Goal: Communication & Community: Ask a question

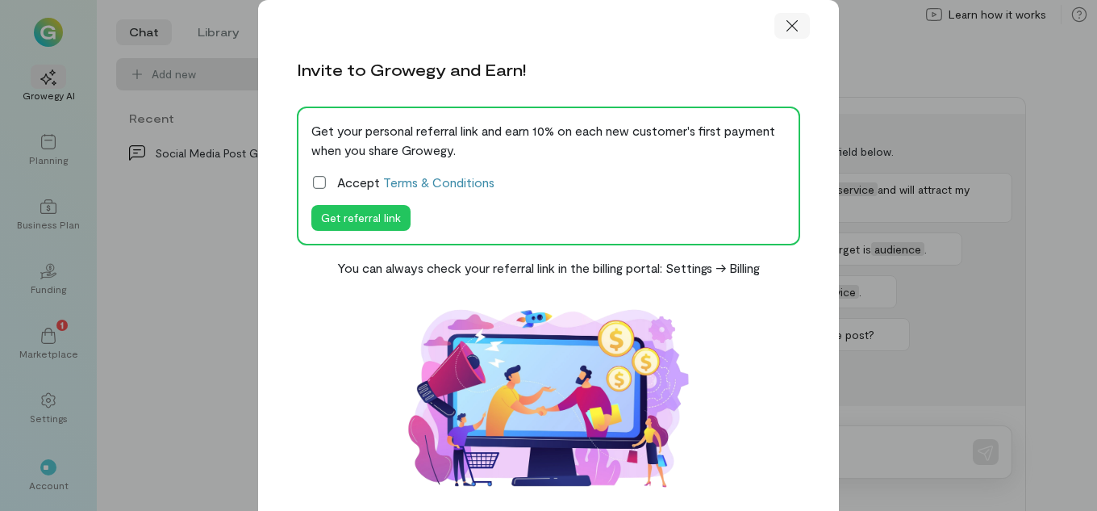
click at [794, 27] on icon at bounding box center [792, 26] width 16 height 16
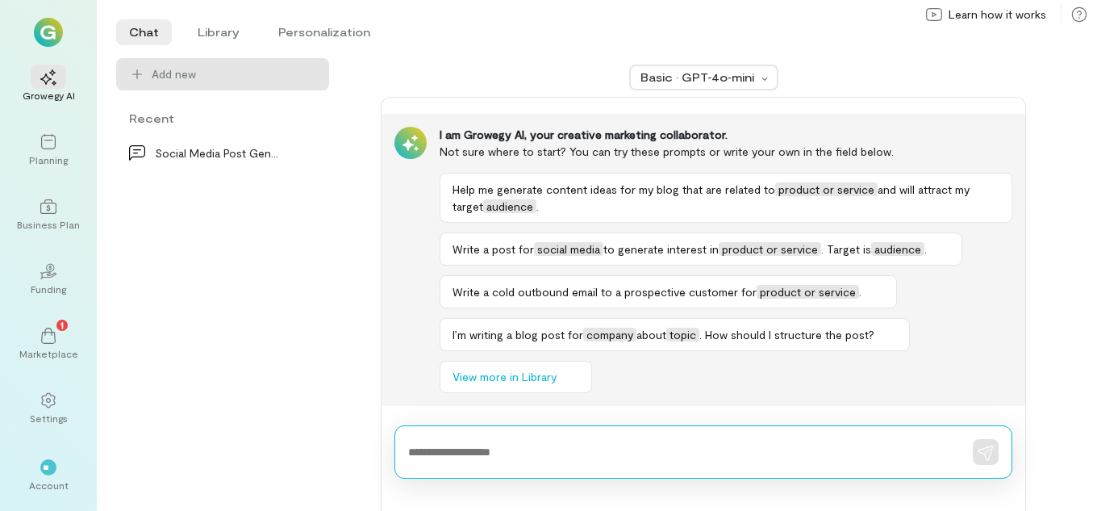
click at [552, 446] on textarea at bounding box center [680, 452] width 545 height 17
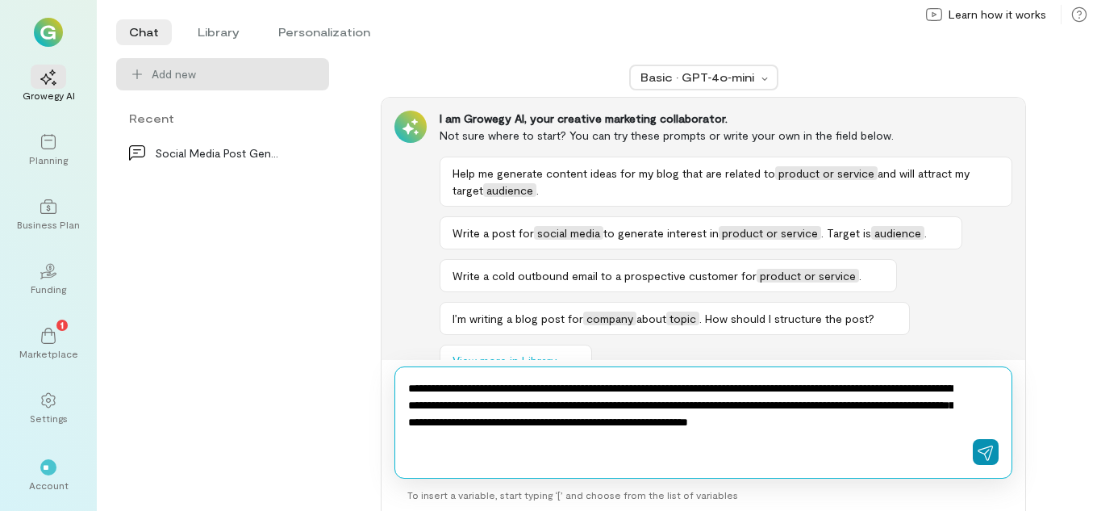
type textarea "**********"
click at [978, 449] on icon "button" at bounding box center [986, 452] width 16 height 16
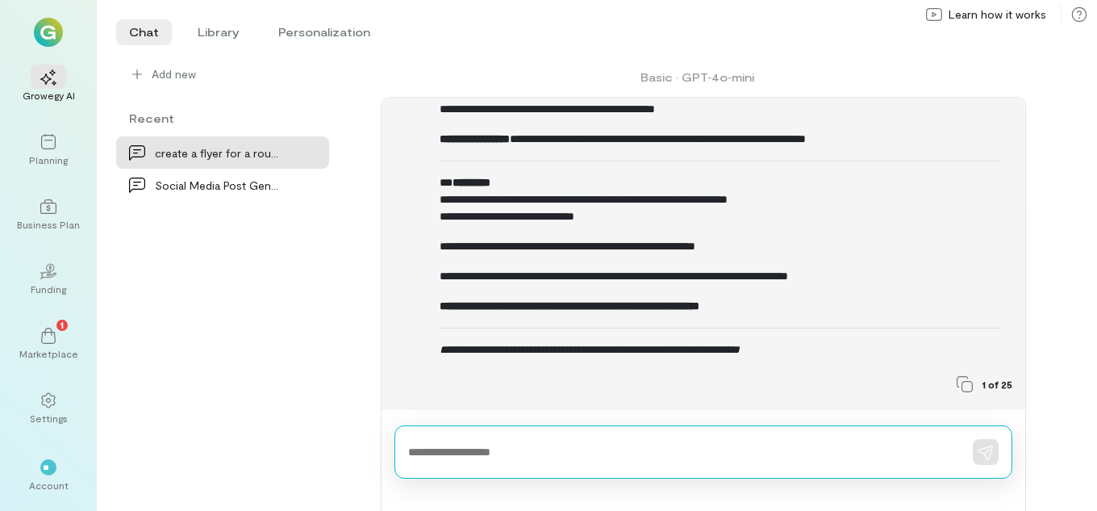
scroll to position [582, 0]
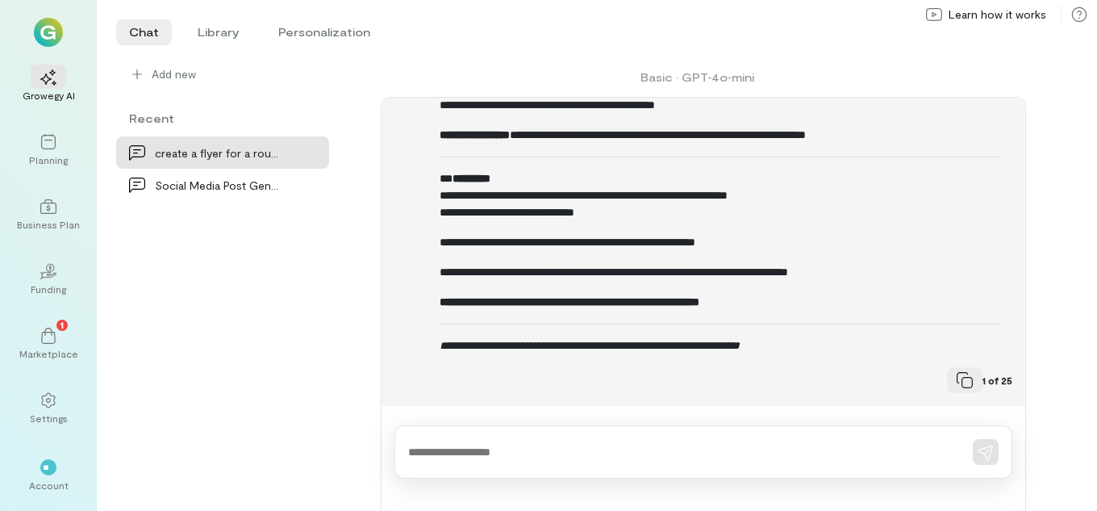
click at [957, 380] on icon at bounding box center [965, 380] width 16 height 16
click at [258, 452] on icon "close" at bounding box center [253, 448] width 11 height 13
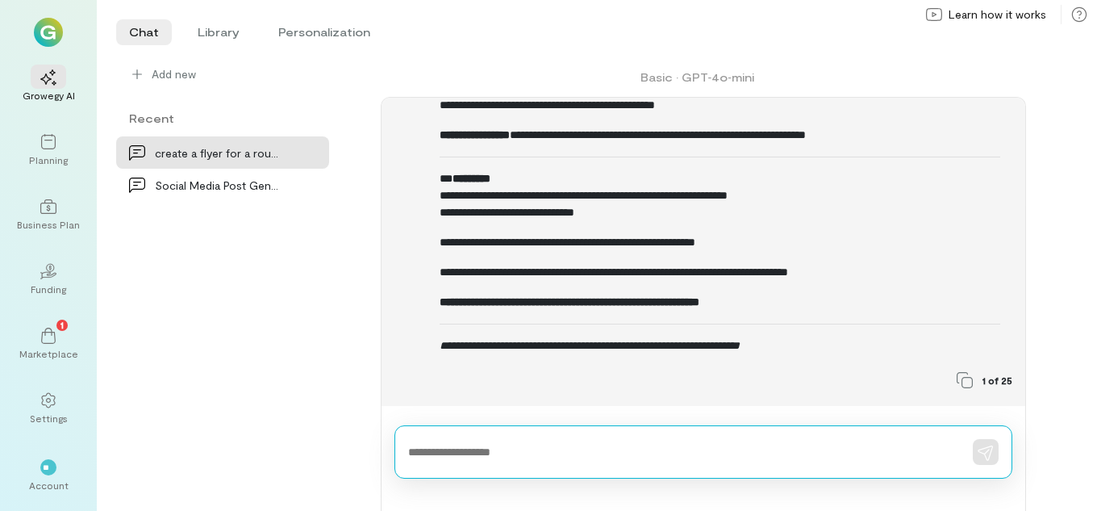
click at [569, 456] on textarea at bounding box center [680, 452] width 545 height 17
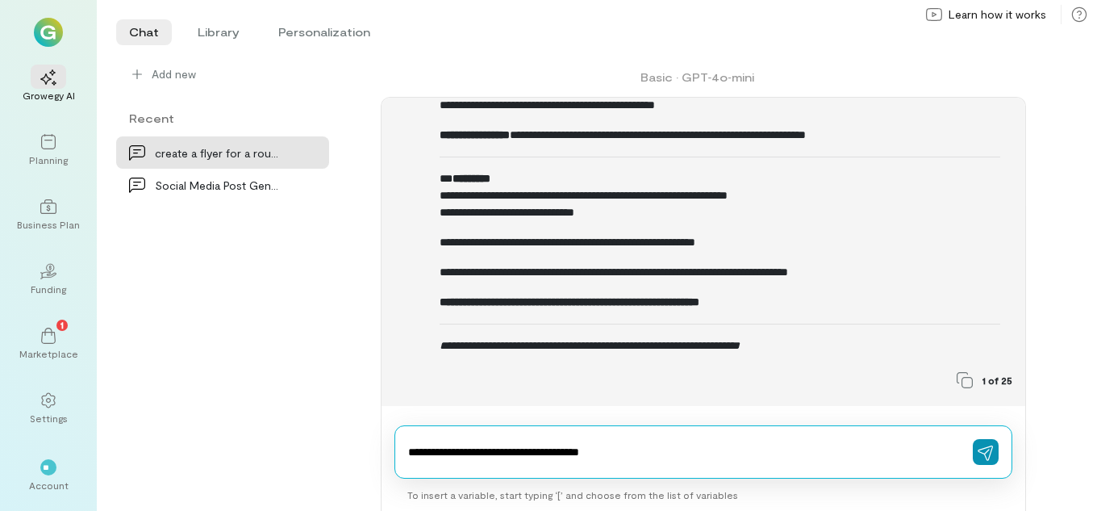
type textarea "**********"
click at [988, 450] on icon "button" at bounding box center [985, 452] width 15 height 15
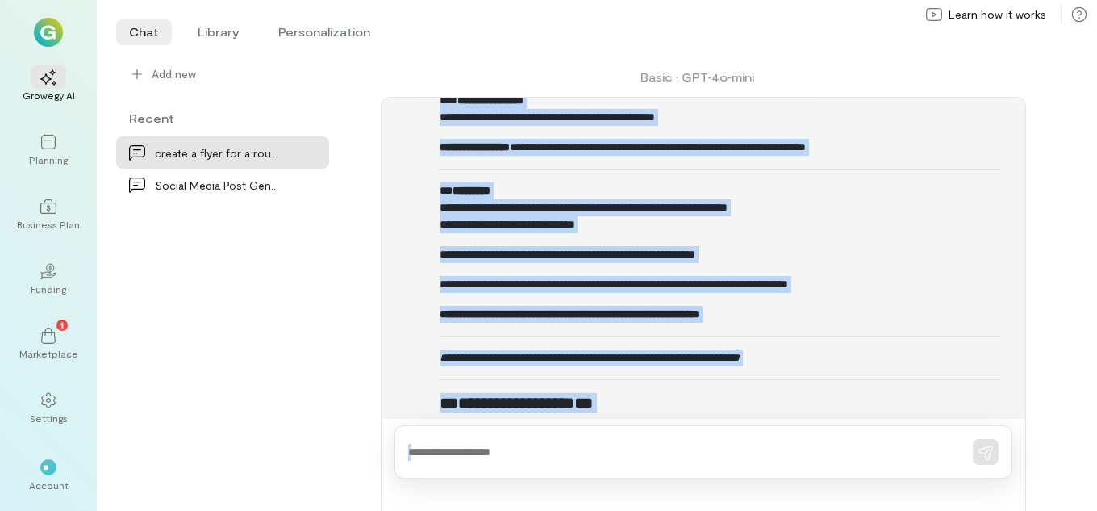
scroll to position [1524, 0]
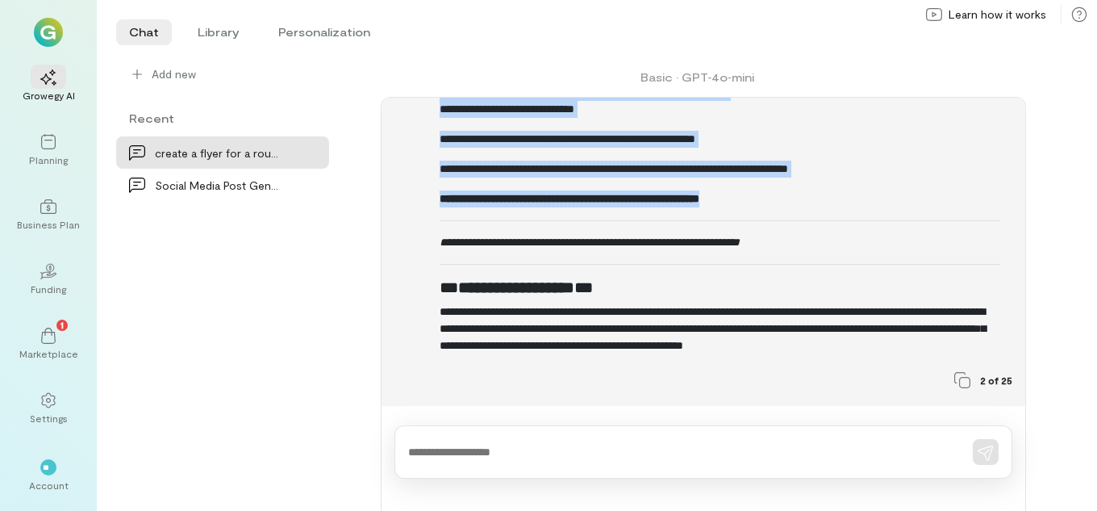
drag, startPoint x: 444, startPoint y: 202, endPoint x: 799, endPoint y: 204, distance: 354.9
copy div "**********"
click at [699, 204] on strong "**********" at bounding box center [570, 198] width 260 height 11
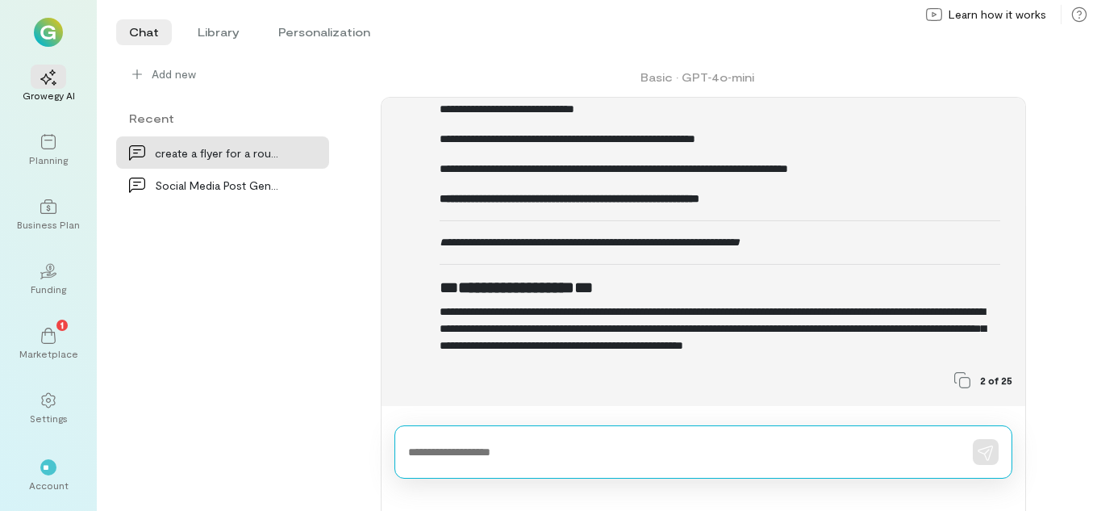
click at [533, 450] on textarea at bounding box center [680, 452] width 545 height 17
click at [535, 446] on textarea at bounding box center [680, 452] width 545 height 17
drag, startPoint x: 534, startPoint y: 445, endPoint x: 518, endPoint y: 451, distance: 17.1
click at [518, 451] on textarea at bounding box center [680, 452] width 545 height 17
click at [555, 452] on textarea at bounding box center [680, 452] width 545 height 17
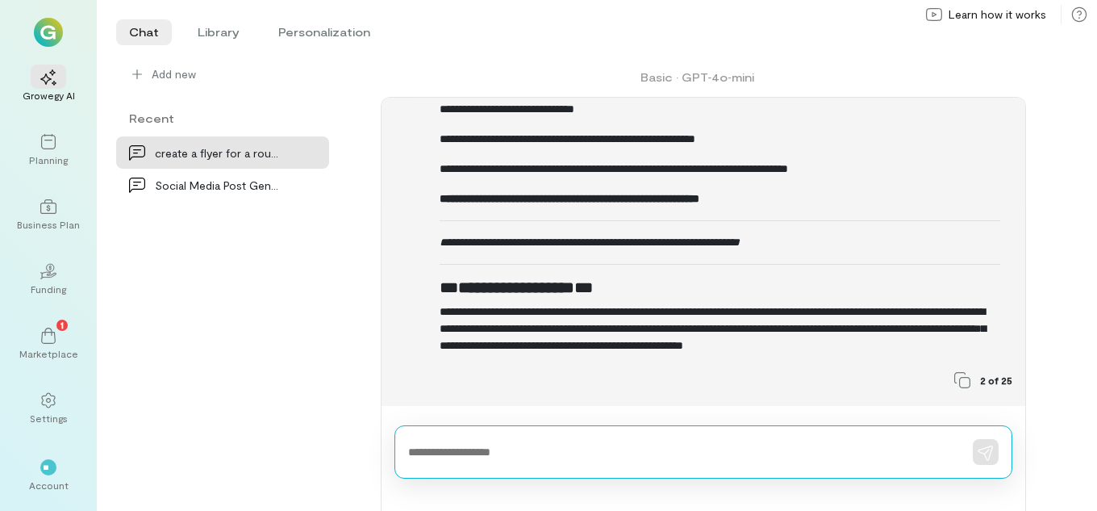
click at [482, 456] on textarea at bounding box center [680, 452] width 545 height 17
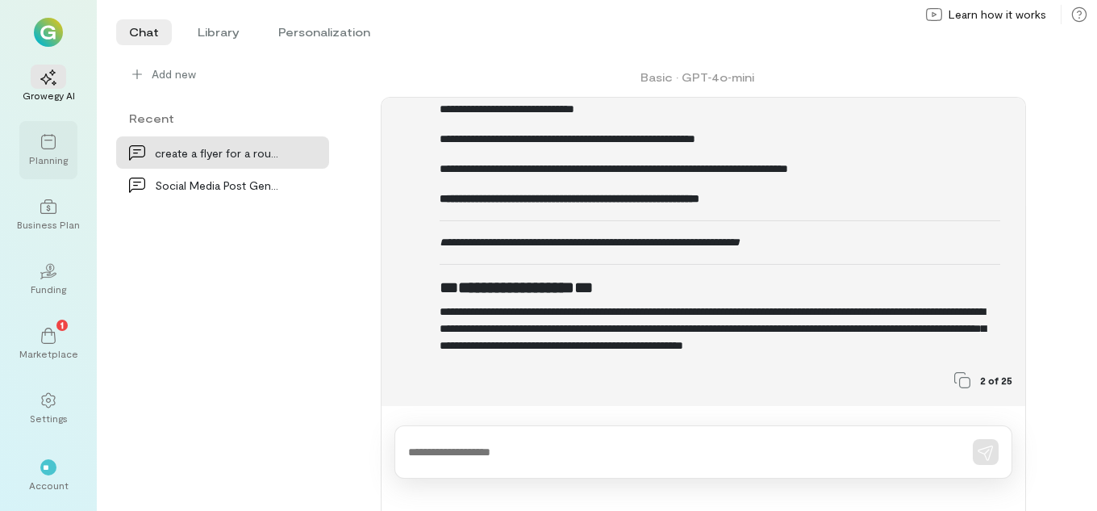
click at [51, 161] on div "Planning" at bounding box center [48, 159] width 39 height 13
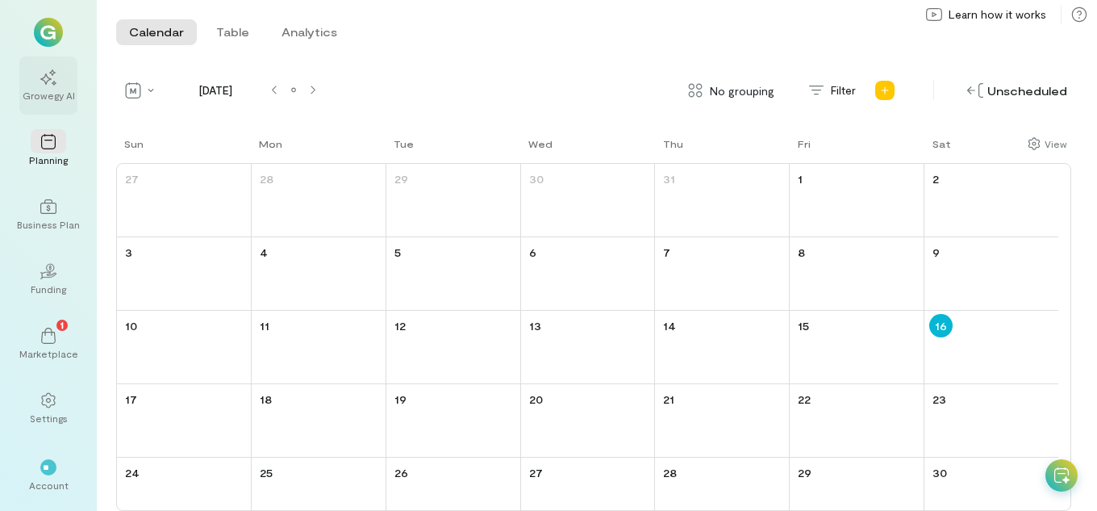
click at [54, 83] on icon at bounding box center [48, 77] width 16 height 16
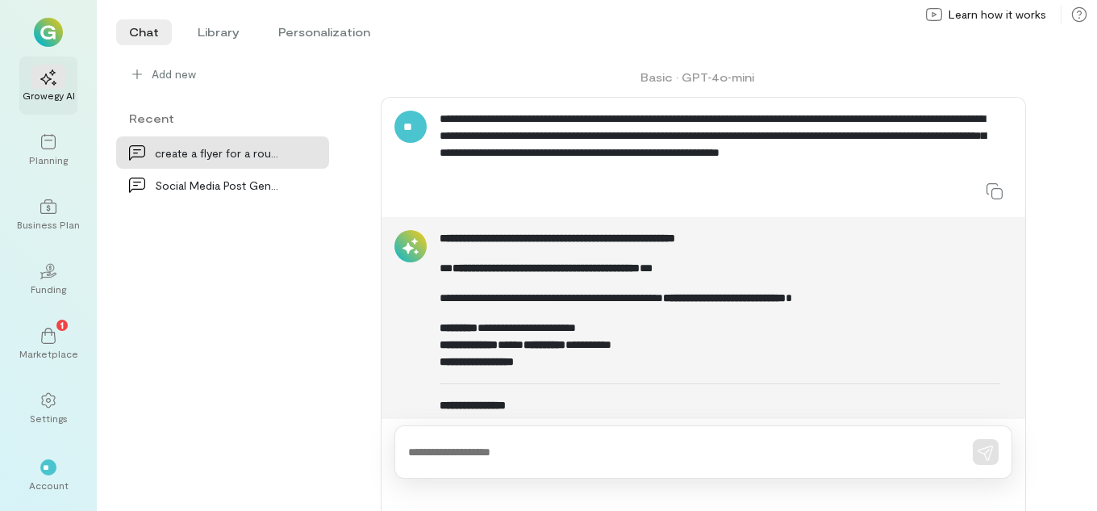
scroll to position [958, 0]
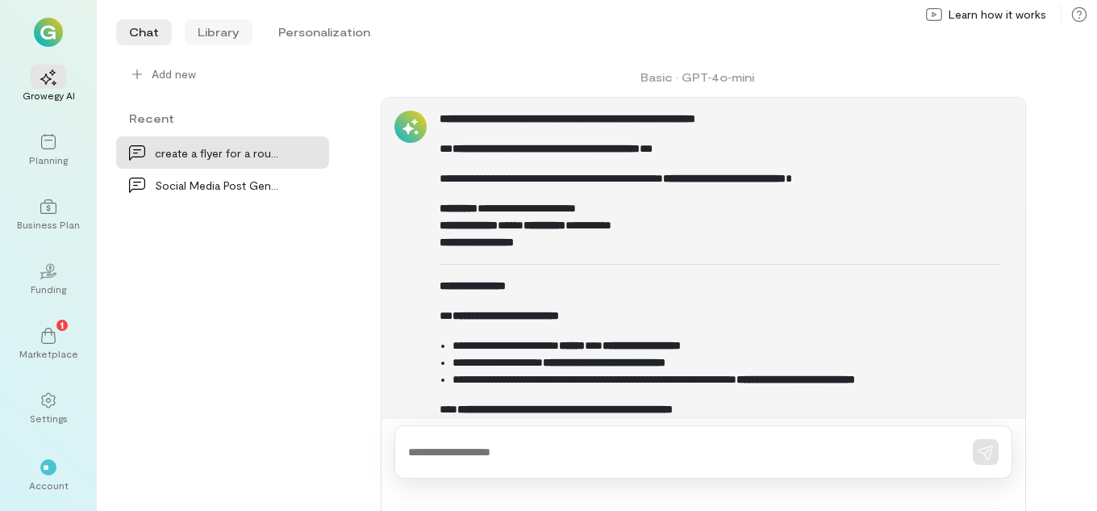
click at [220, 37] on li "Library" at bounding box center [219, 32] width 68 height 26
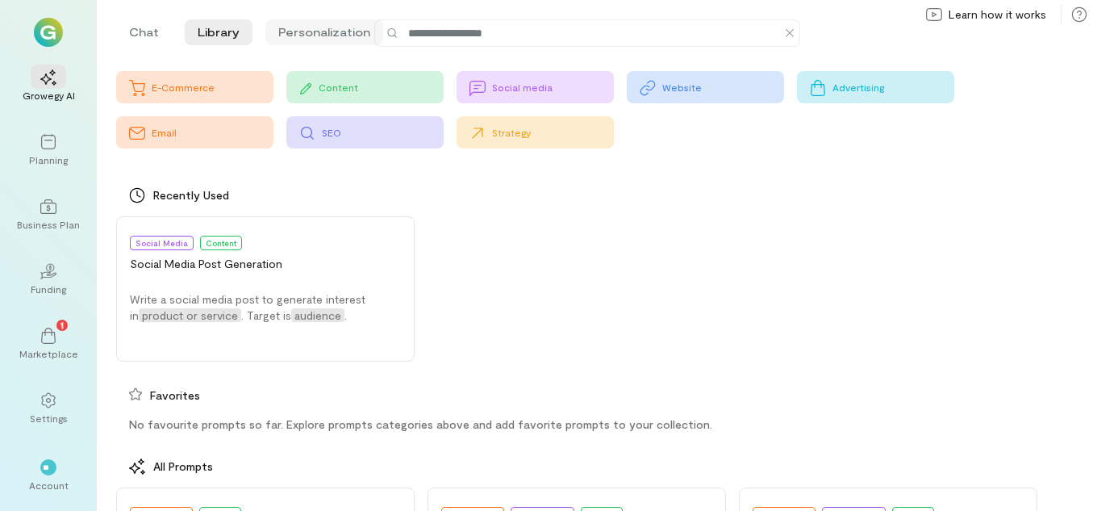
click at [300, 30] on li "Personalization" at bounding box center [324, 32] width 118 height 26
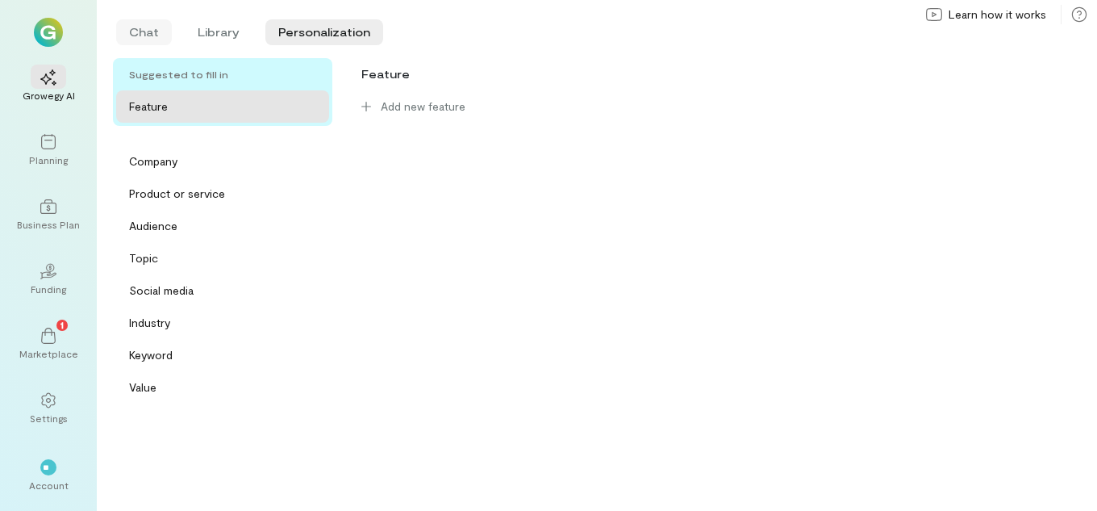
click at [152, 38] on li "Chat" at bounding box center [144, 32] width 56 height 26
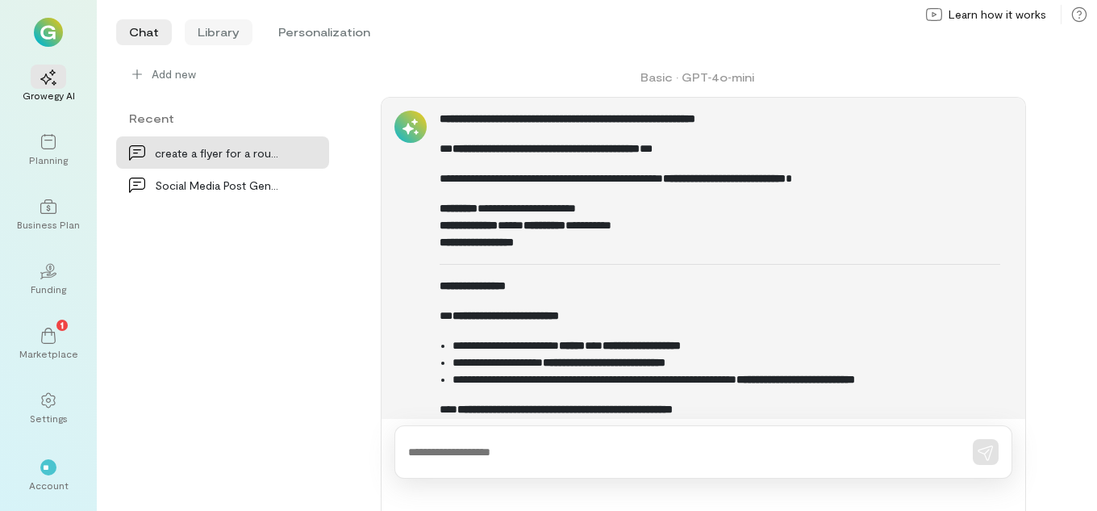
click at [198, 38] on li "Library" at bounding box center [219, 32] width 68 height 26
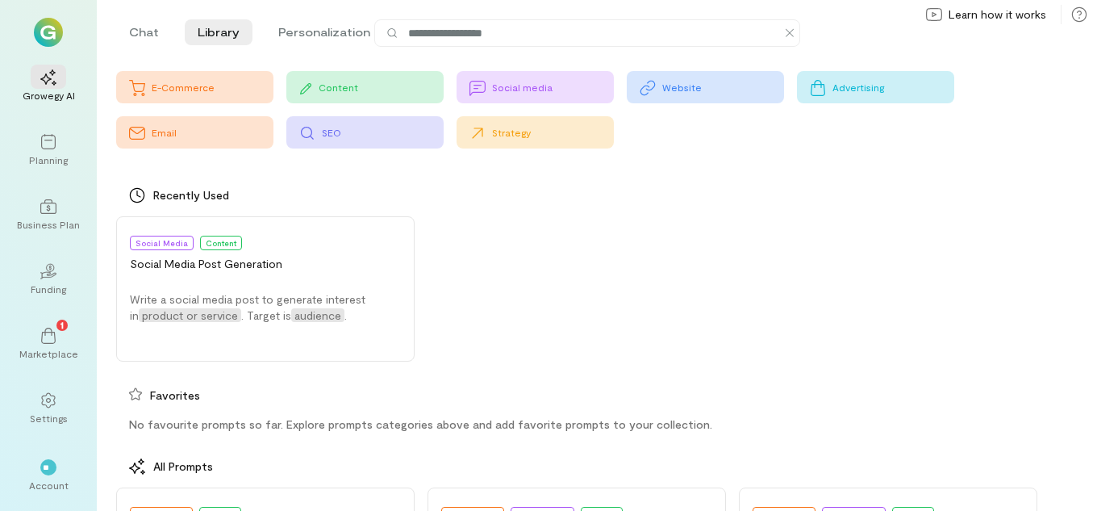
click at [529, 90] on div "Social media" at bounding box center [553, 87] width 122 height 13
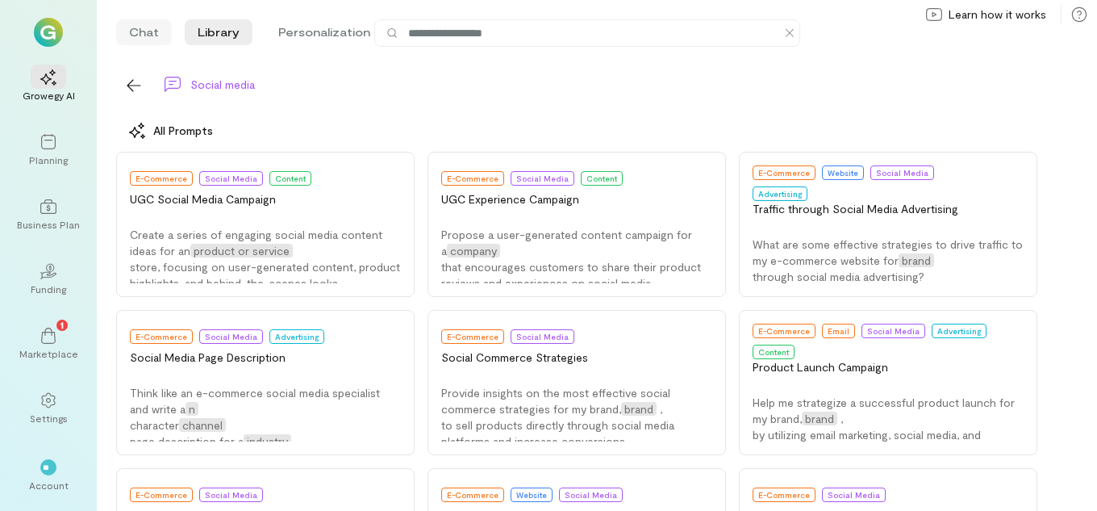
click at [135, 35] on li "Chat" at bounding box center [144, 32] width 56 height 26
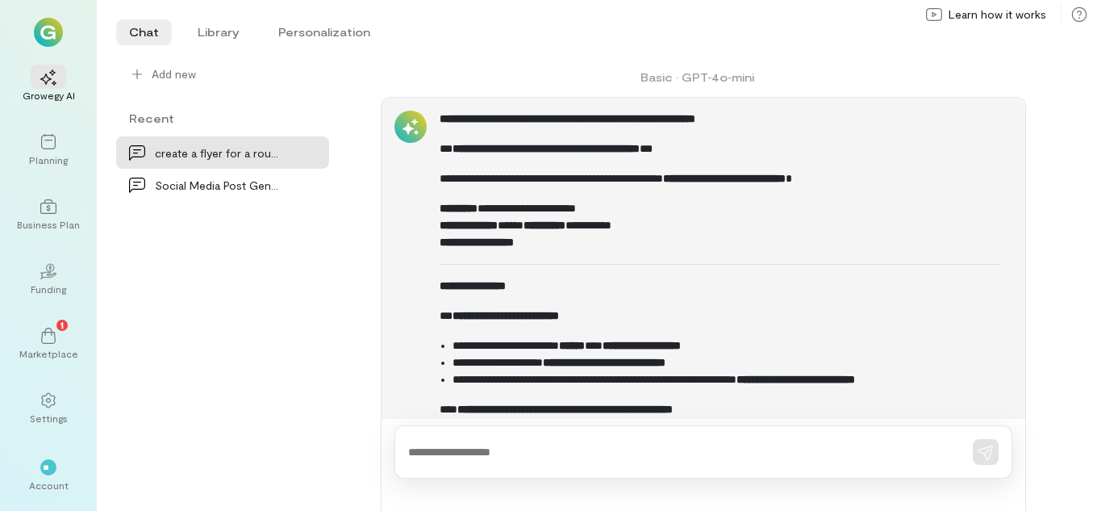
click at [506, 457] on textarea at bounding box center [680, 452] width 545 height 17
type textarea "*"
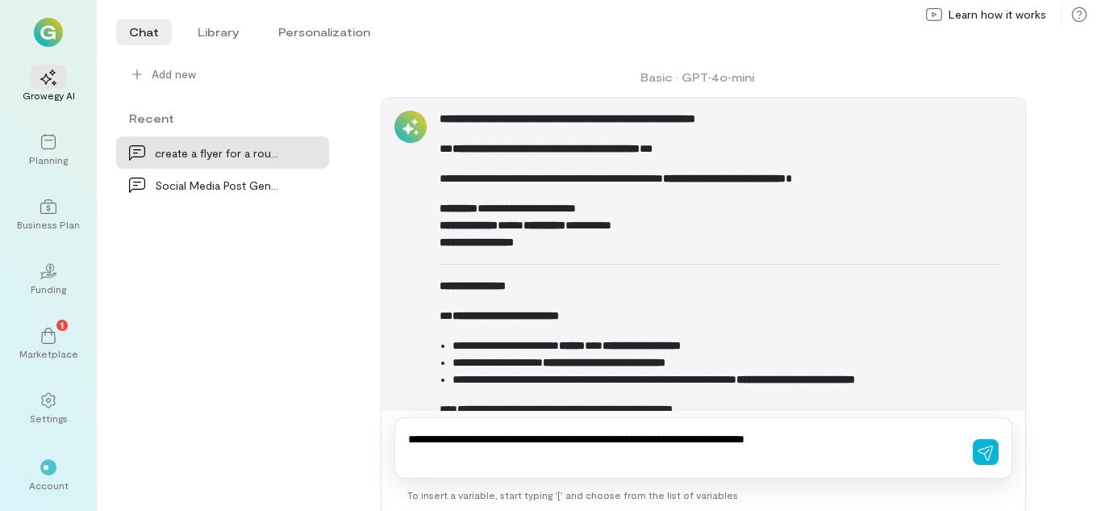
type textarea "**********"
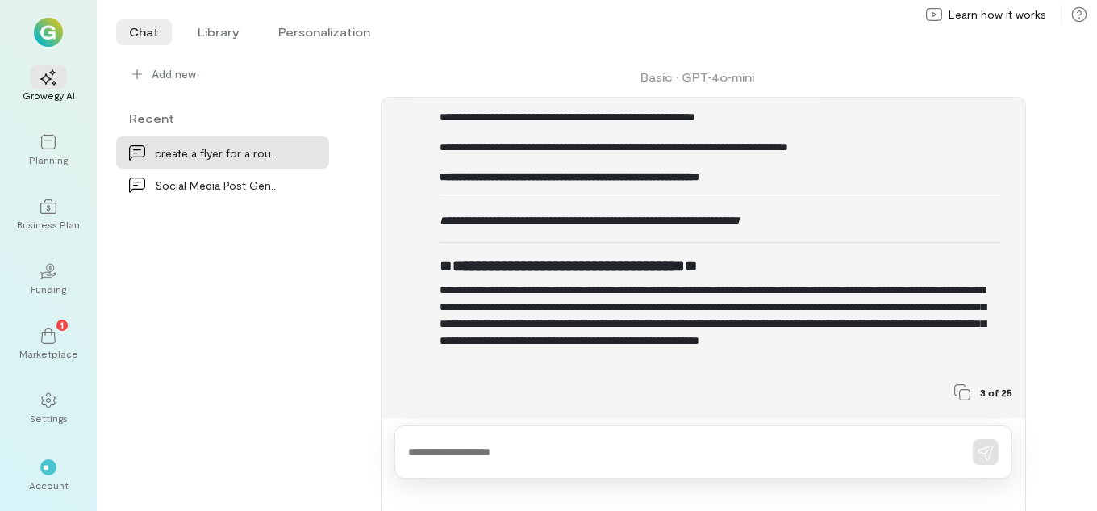
scroll to position [2500, 0]
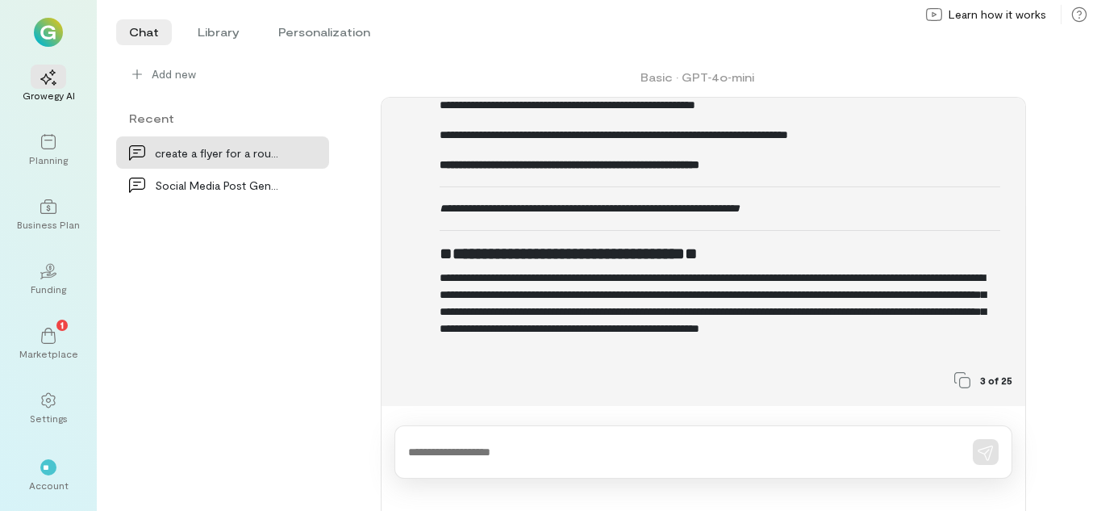
click at [747, 260] on h3 "**********" at bounding box center [720, 253] width 561 height 19
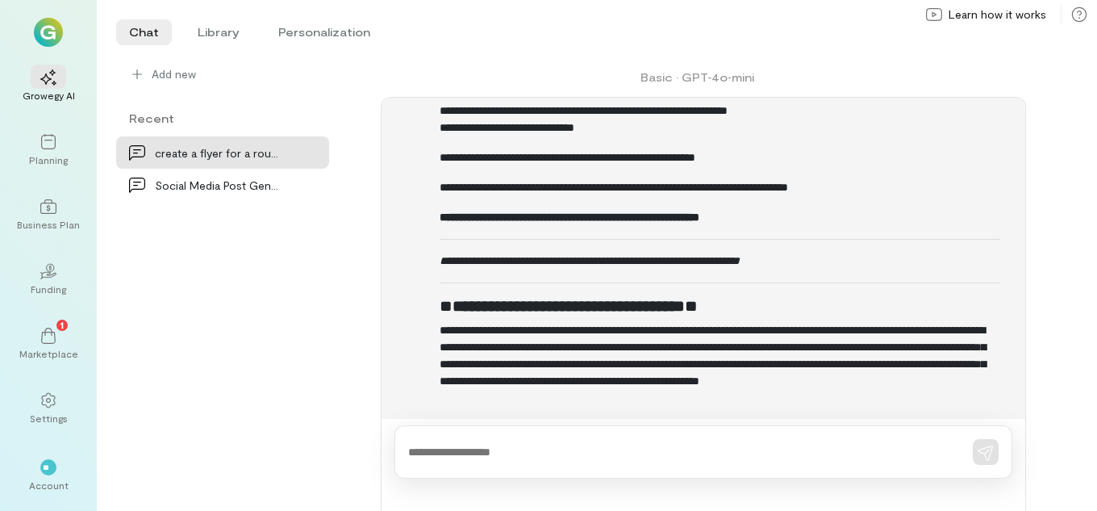
scroll to position [2419, 0]
